Goal: Task Accomplishment & Management: Manage account settings

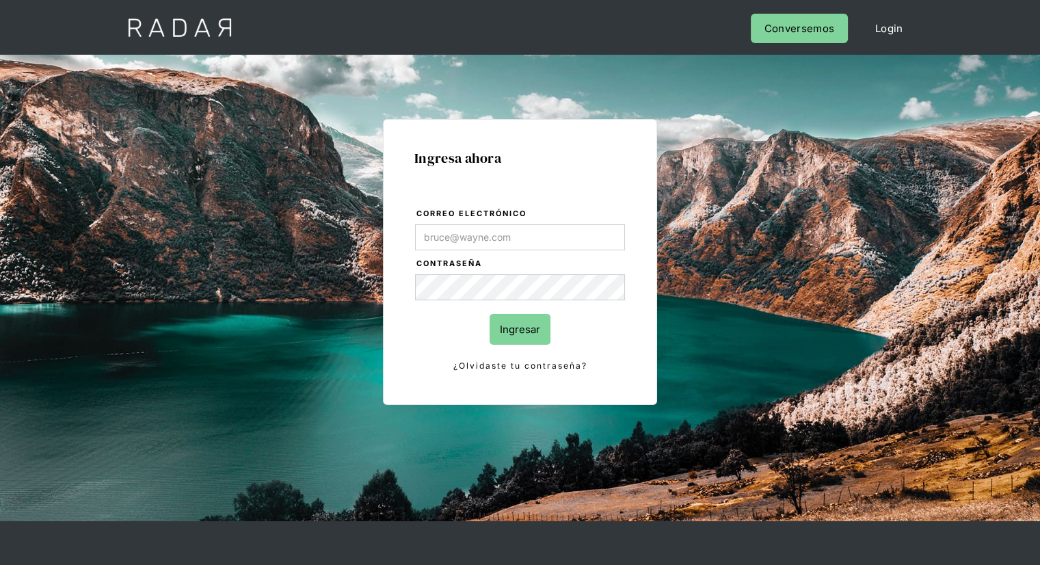
click at [467, 236] on input "Correo electrónico" at bounding box center [520, 237] width 210 height 26
type input "juanfrancisco.rodriguez@prontopaga.com"
click at [523, 337] on input "Ingresar" at bounding box center [519, 329] width 61 height 31
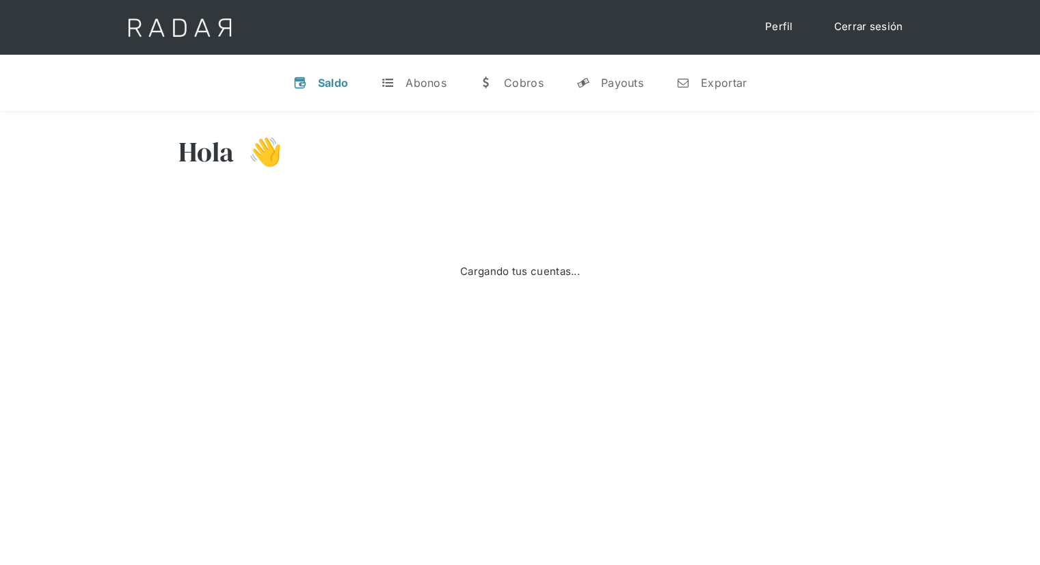
click at [334, 85] on div "Saldo" at bounding box center [333, 83] width 31 height 14
